Goal: Information Seeking & Learning: Check status

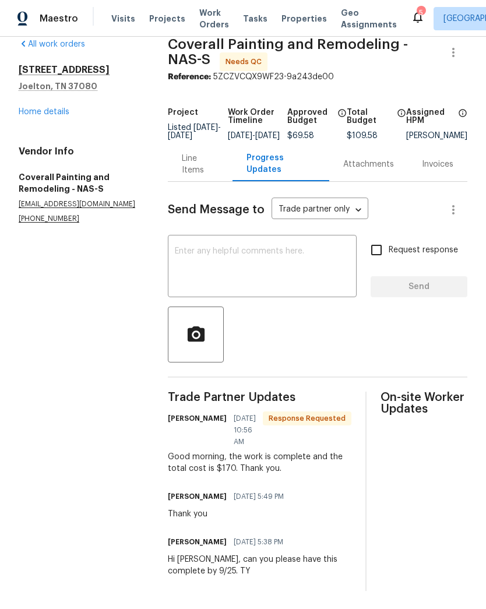
scroll to position [16, 0]
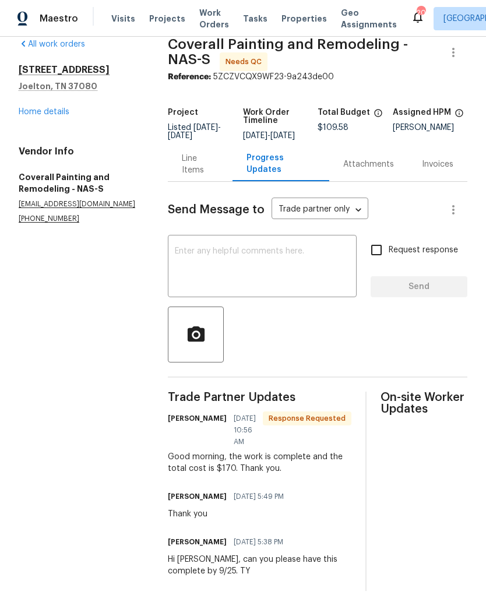
scroll to position [16, 0]
click at [449, 180] on div "Invoices" at bounding box center [437, 164] width 59 height 34
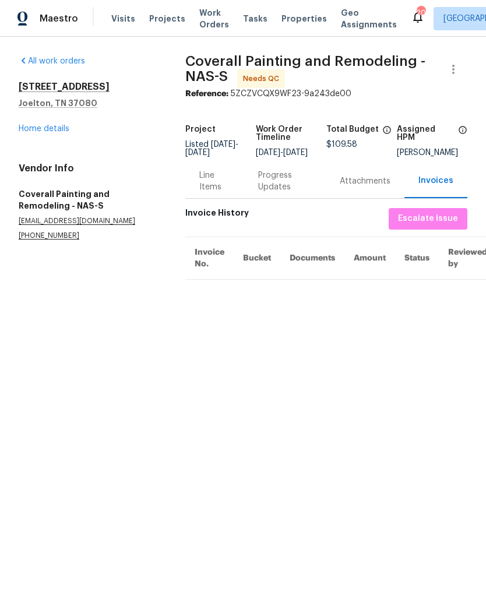
click at [383, 187] on div "Attachments" at bounding box center [365, 181] width 51 height 12
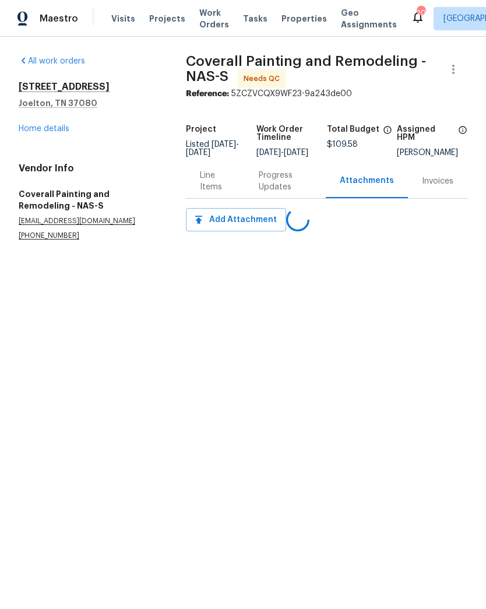
click at [283, 187] on div "Progress Updates" at bounding box center [285, 181] width 53 height 23
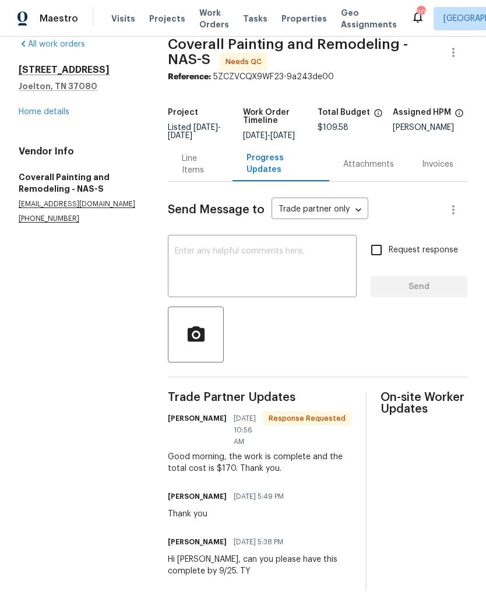
scroll to position [16, 0]
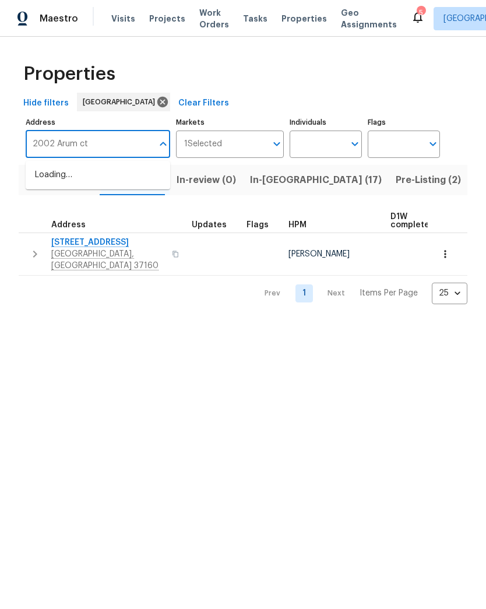
click at [116, 152] on input "2002 Arum ct" at bounding box center [89, 144] width 127 height 27
type input "2002 Arum ct"
click at [297, 17] on span "Properties" at bounding box center [303, 19] width 45 height 12
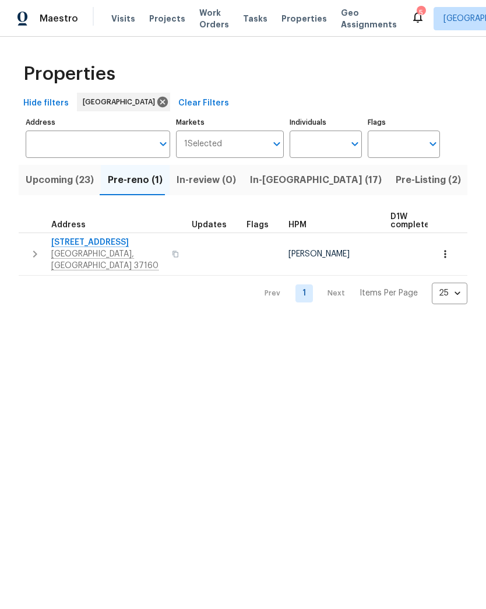
click at [288, 20] on span "Properties" at bounding box center [303, 19] width 45 height 12
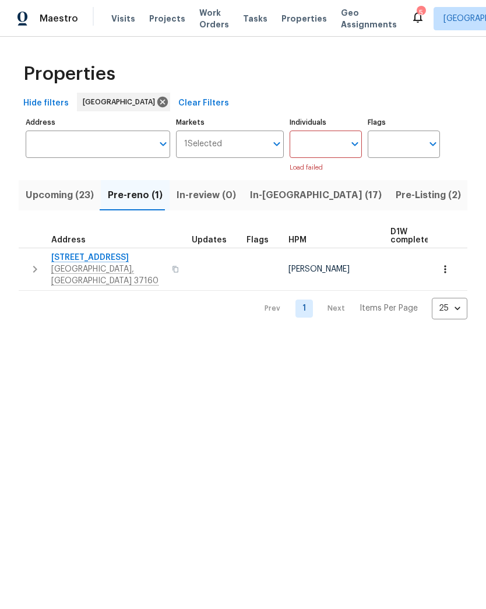
click at [66, 27] on div "Maestro" at bounding box center [39, 18] width 78 height 23
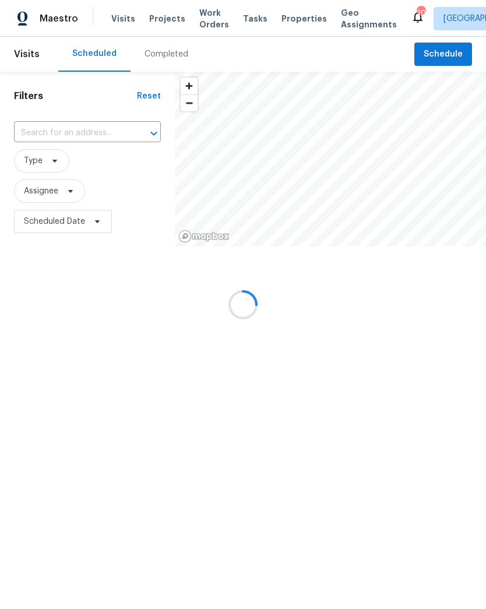
click at [80, 133] on div at bounding box center [243, 304] width 486 height 609
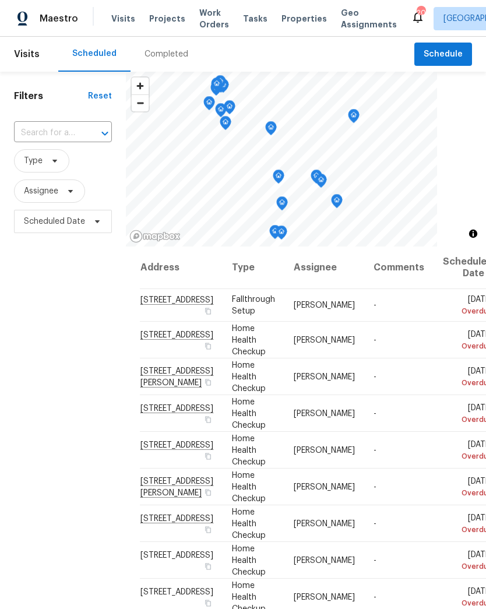
click at [39, 135] on input "text" at bounding box center [46, 133] width 65 height 18
type input "2002 Arum"
click at [55, 170] on li "2002 Arum Ct, Spring Hill, TN 37174" at bounding box center [61, 159] width 97 height 19
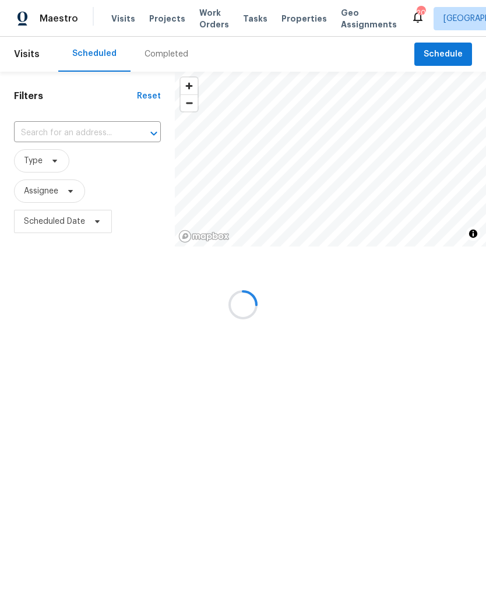
type input "2002 Arum Ct, Spring Hill, TN 37174"
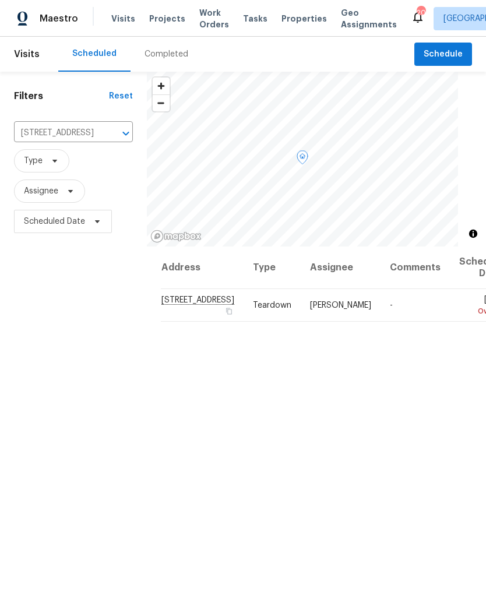
click at [253, 309] on span "Teardown" at bounding box center [272, 305] width 38 height 8
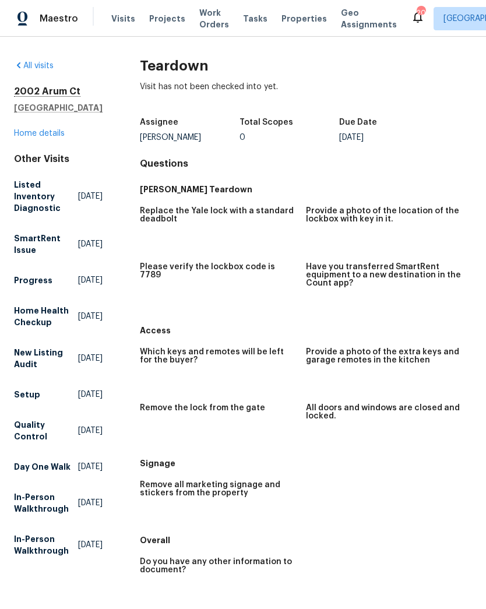
click at [34, 133] on link "Home details" at bounding box center [39, 133] width 51 height 8
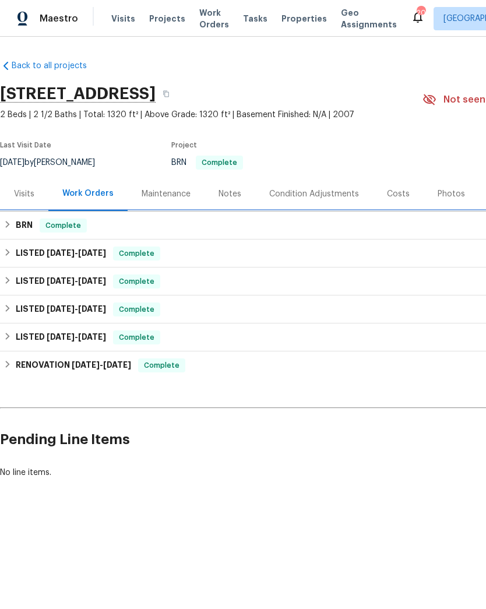
click at [134, 225] on div "BRN Complete" at bounding box center [328, 226] width 651 height 14
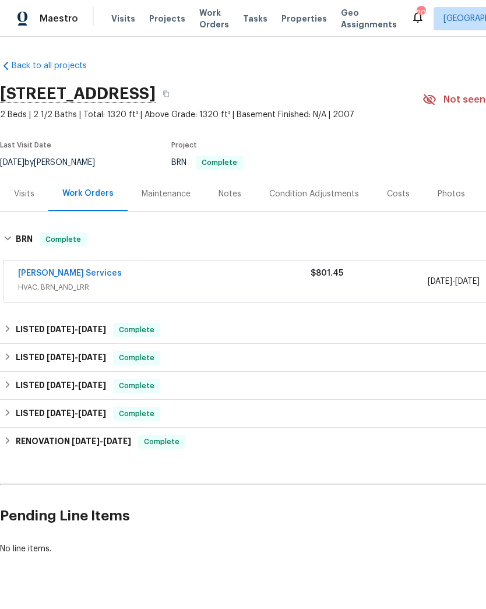
click at [94, 276] on link "Tony Barrett Services" at bounding box center [70, 273] width 104 height 8
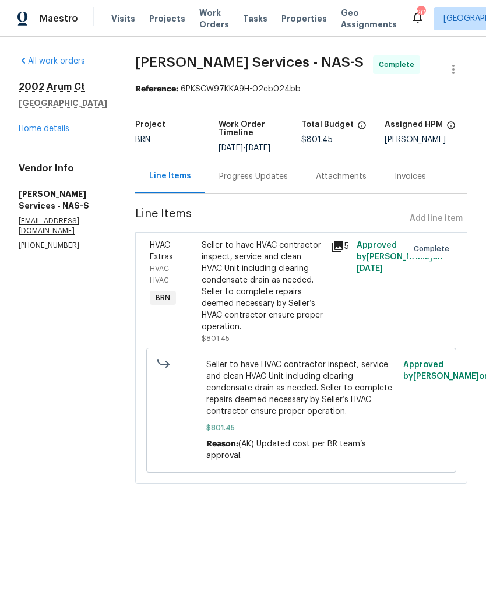
click at [48, 125] on link "Home details" at bounding box center [44, 129] width 51 height 8
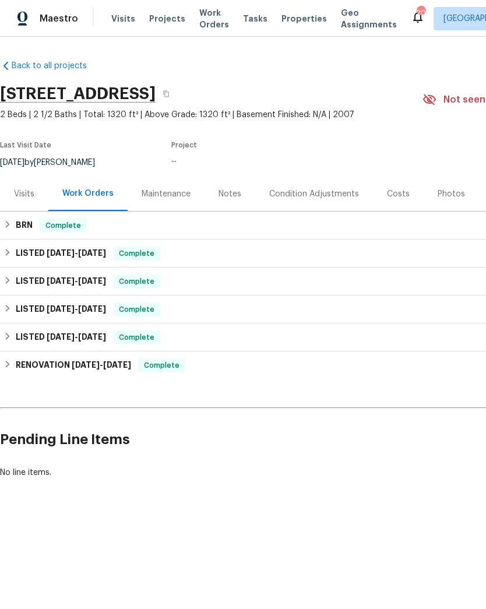
click at [385, 180] on div "Costs" at bounding box center [398, 194] width 51 height 34
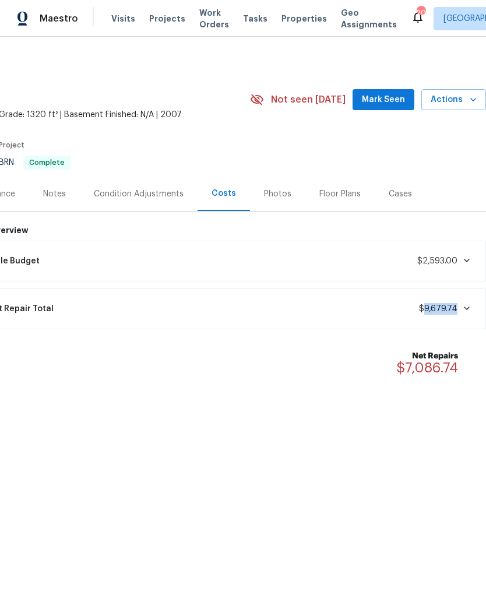
scroll to position [0, 172]
click at [337, 321] on div "Current Repair Total $9,679.74" at bounding box center [221, 309] width 516 height 26
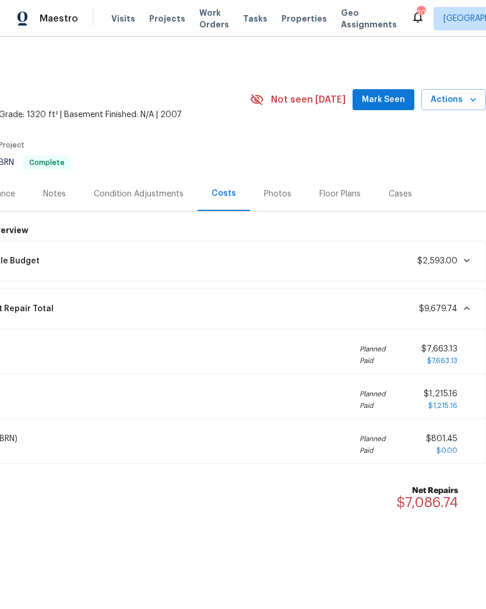
click at [314, 317] on div "Current Repair Total $9,679.74" at bounding box center [221, 309] width 516 height 26
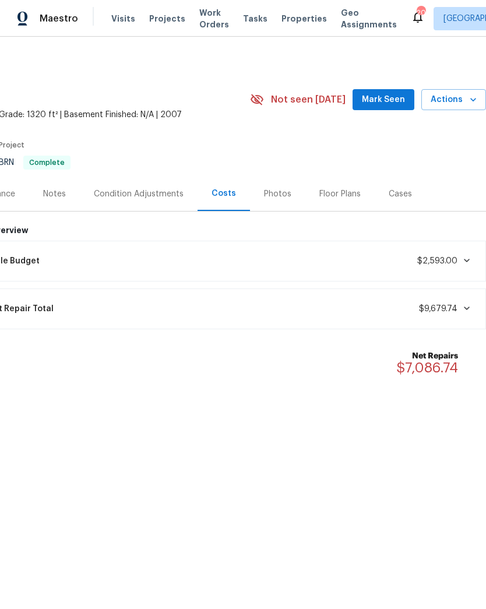
click at [329, 308] on div "Current Repair Total $9,679.74" at bounding box center [221, 309] width 516 height 26
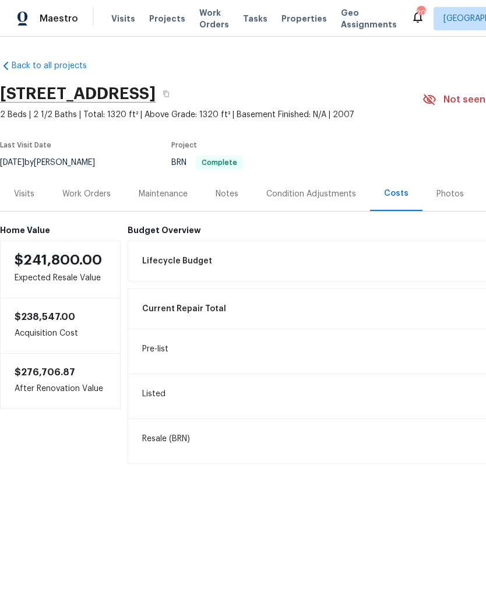
scroll to position [0, 0]
click at [383, 237] on div "Budget Overview Lifecycle Budget $2,593.00 Current Repair Total $9,679.74 Pre-l…" at bounding box center [393, 374] width 531 height 299
click at [354, 258] on div "Lifecycle Budget $2,593.00" at bounding box center [393, 261] width 516 height 26
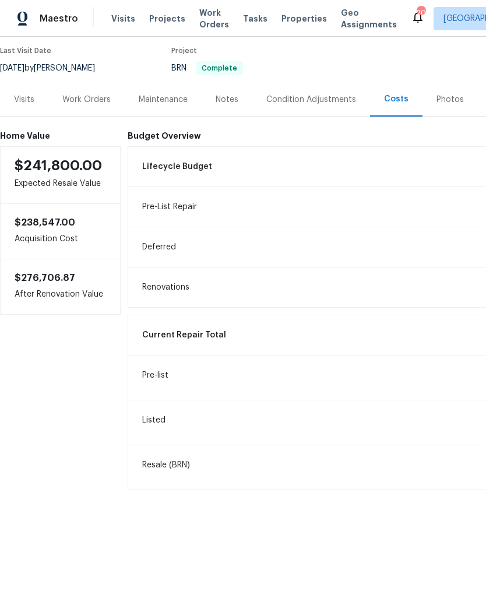
scroll to position [94, 0]
click at [94, 102] on div "Work Orders" at bounding box center [86, 100] width 48 height 12
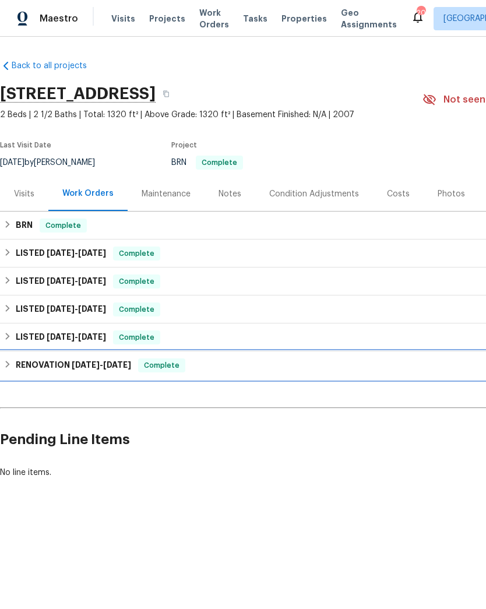
click at [290, 369] on div "RENOVATION 11/25/24 - 11/30/24 Complete" at bounding box center [328, 365] width 651 height 14
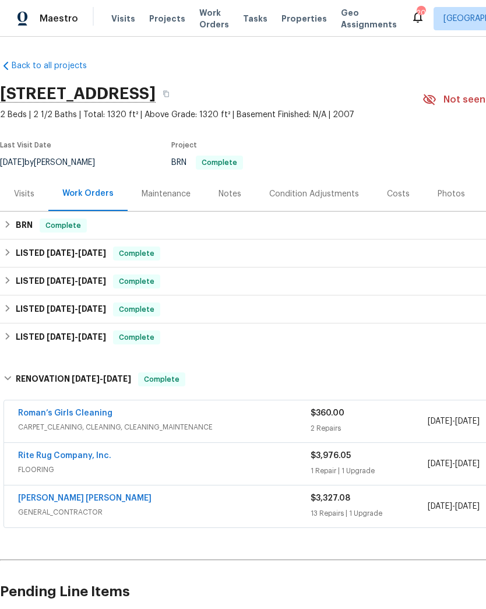
click at [261, 509] on span "GENERAL_CONTRACTOR" at bounding box center [164, 512] width 293 height 12
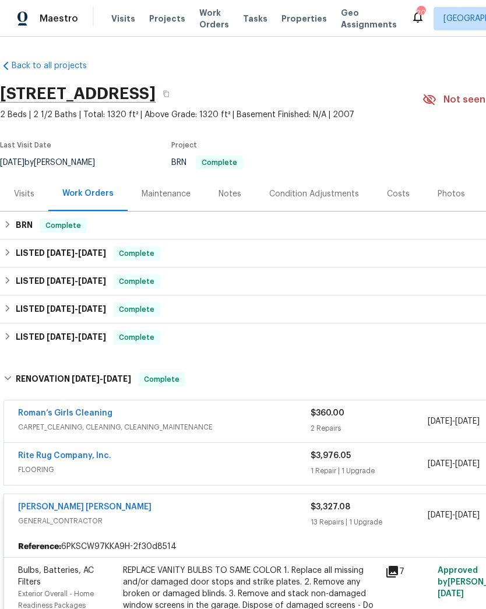
click at [28, 199] on div "Visits" at bounding box center [24, 194] width 20 height 12
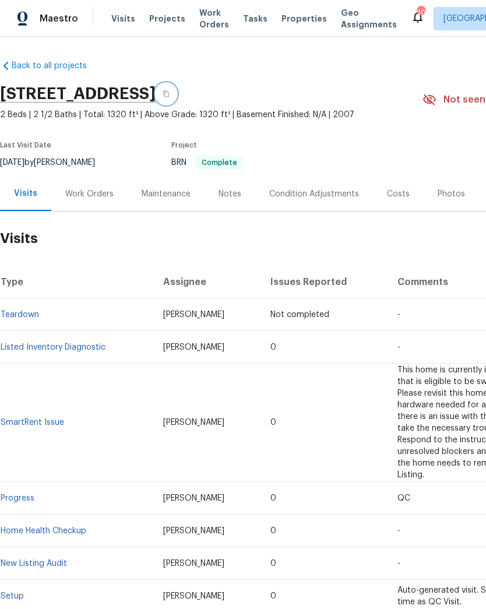
click at [170, 90] on icon "button" at bounding box center [166, 93] width 7 height 7
